Goal: Task Accomplishment & Management: Complete application form

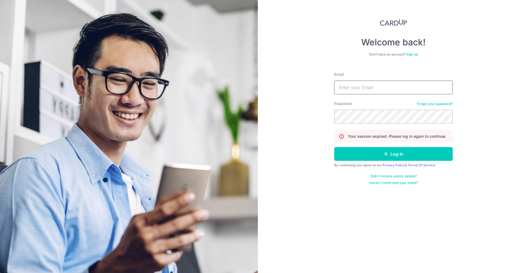
click at [357, 90] on input "Email" at bounding box center [393, 88] width 118 height 14
click at [404, 89] on input "low.shernice@gmail.cm" at bounding box center [393, 88] width 118 height 14
type input "[EMAIL_ADDRESS][DOMAIN_NAME]"
click at [334, 147] on button "Log in" at bounding box center [393, 154] width 118 height 14
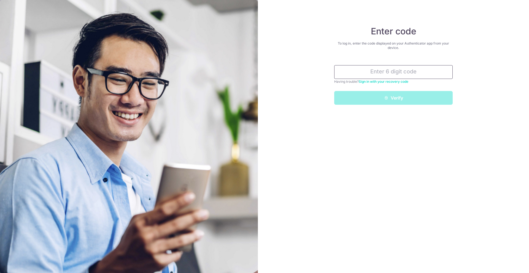
click at [363, 74] on input "text" at bounding box center [393, 72] width 118 height 14
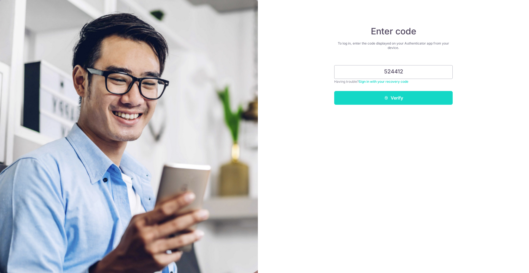
type input "524412"
click at [371, 101] on button "Verify" at bounding box center [393, 98] width 118 height 14
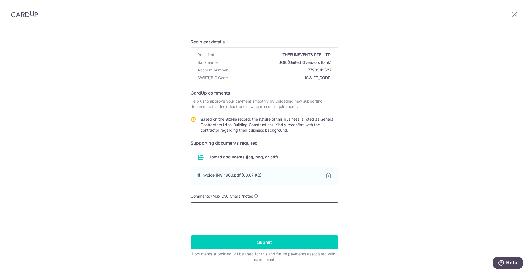
scroll to position [40, 0]
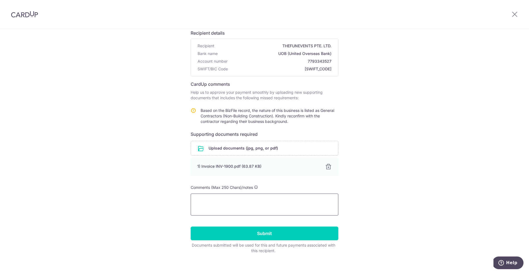
click at [239, 205] on textarea at bounding box center [264, 205] width 148 height 22
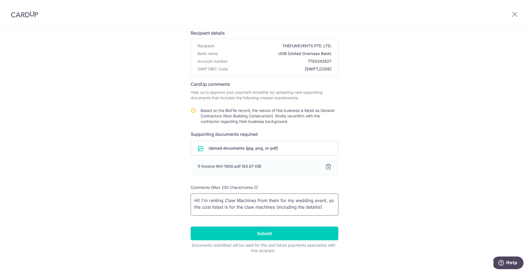
click at [222, 208] on textarea "Hi! I'm renting Claw Machines from them for my wedding event, so the cost liste…" at bounding box center [264, 205] width 148 height 22
click at [309, 207] on textarea "Hi! I'm renting Claw Machines from them for my wedding event, so the cost liste…" at bounding box center [264, 205] width 148 height 22
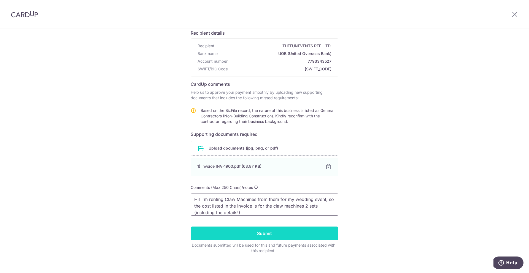
type textarea "Hi! I'm renting Claw Machines from them for my wedding event, so the cost liste…"
click at [248, 235] on input "Submit" at bounding box center [264, 234] width 148 height 14
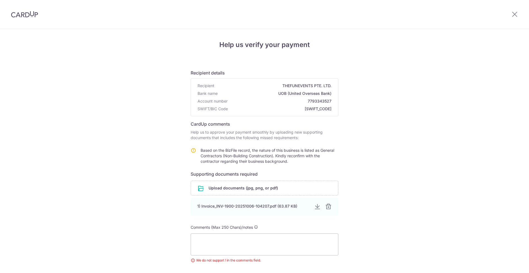
scroll to position [31, 0]
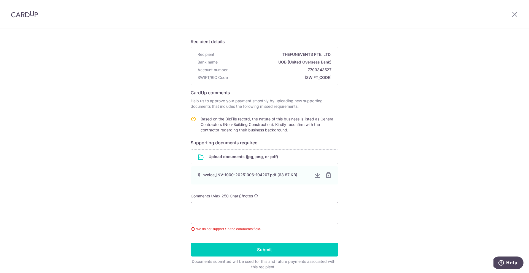
click at [246, 214] on textarea at bounding box center [264, 213] width 148 height 22
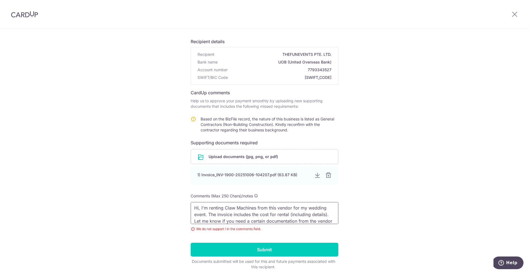
scroll to position [8, 0]
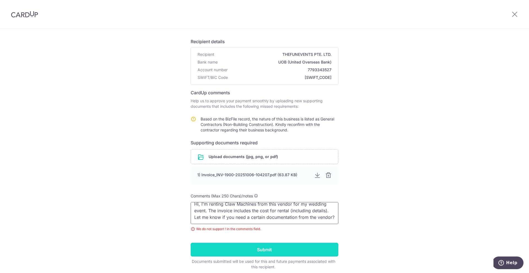
type textarea "Hi, I'm renting Claw Machines from this vendor for my wedding event. The invoic…"
click at [241, 246] on input "Submit" at bounding box center [264, 250] width 148 height 14
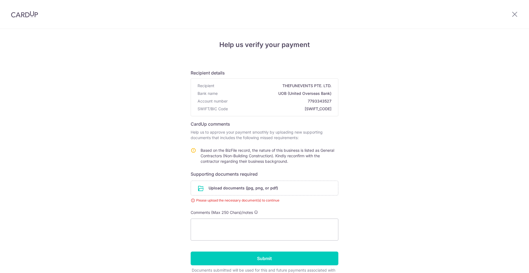
scroll to position [31, 0]
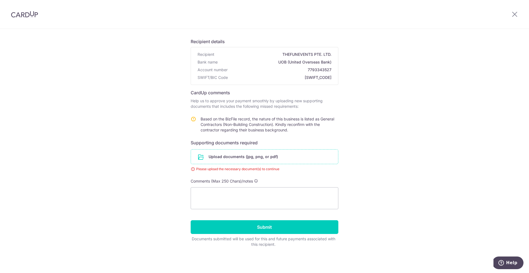
click at [262, 162] on input "file" at bounding box center [264, 157] width 147 height 14
drag, startPoint x: 303, startPoint y: 192, endPoint x: 260, endPoint y: 182, distance: 44.3
click at [303, 192] on textarea at bounding box center [264, 198] width 148 height 22
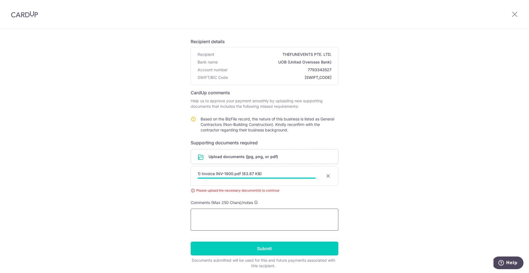
click at [216, 214] on textarea at bounding box center [264, 220] width 148 height 22
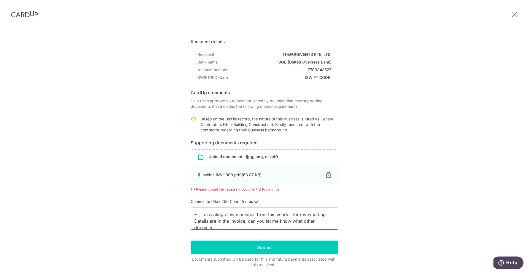
scroll to position [1, 0]
drag, startPoint x: 301, startPoint y: 224, endPoint x: 202, endPoint y: 214, distance: 98.7
click at [202, 214] on textarea "Hi, I'm renting claw machines from this vendor for my wedding. Details are in t…" at bounding box center [264, 219] width 148 height 22
drag, startPoint x: 192, startPoint y: 214, endPoint x: 374, endPoint y: 237, distance: 183.5
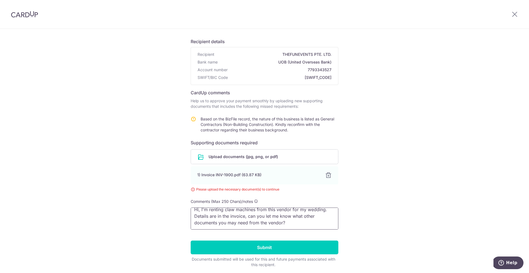
click at [374, 238] on div "Help us verify your payment Recipient details Recipient THEFUNEVENTS PTE. LTD. …" at bounding box center [264, 146] width 529 height 296
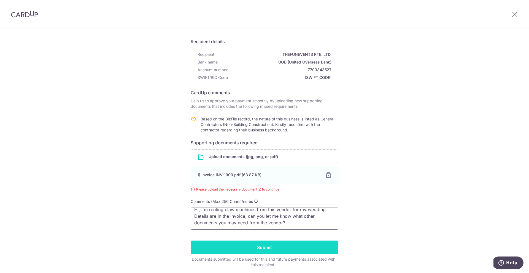
type textarea "Hi, I'm renting claw machines from this vendor for my wedding. Details are in t…"
click at [297, 244] on input "Submit" at bounding box center [264, 248] width 148 height 14
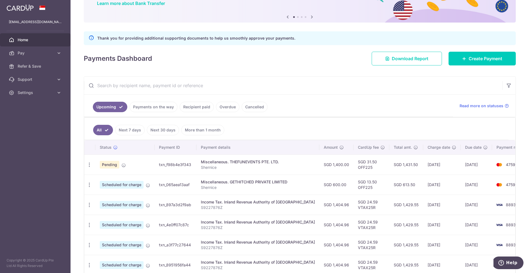
scroll to position [48, 0]
click at [462, 56] on icon at bounding box center [464, 58] width 4 height 4
